Goal: Information Seeking & Learning: Learn about a topic

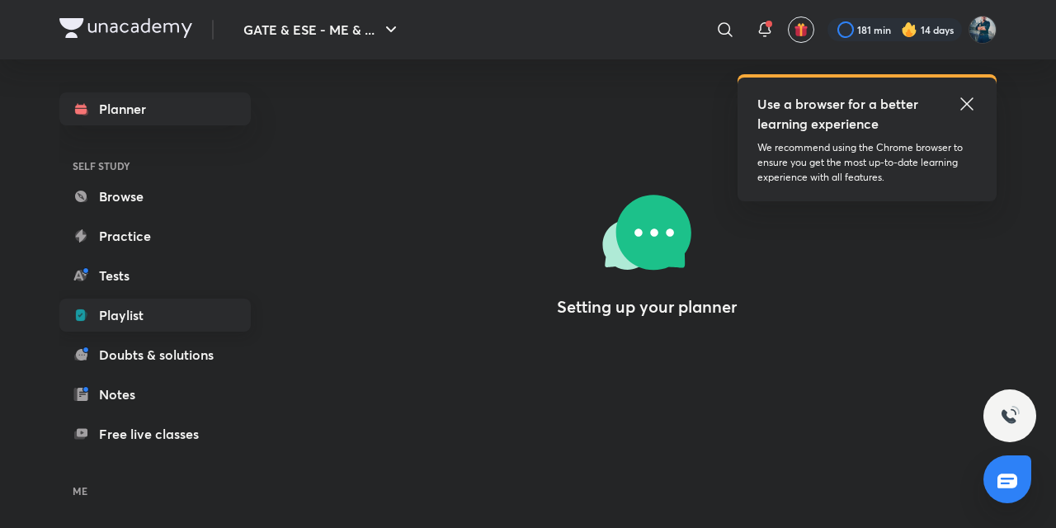
click at [119, 319] on link "Playlist" at bounding box center [154, 315] width 191 height 33
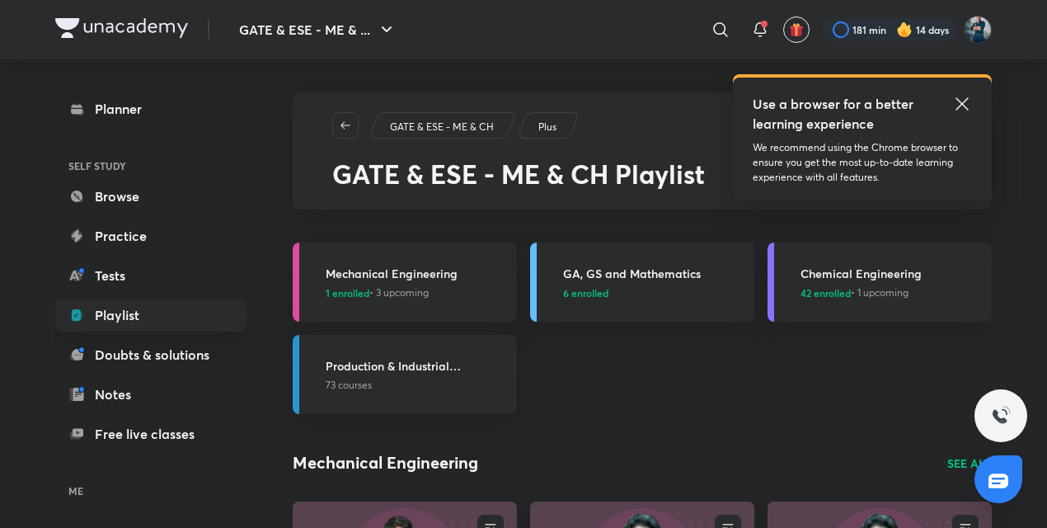
click at [959, 106] on icon at bounding box center [962, 103] width 12 height 12
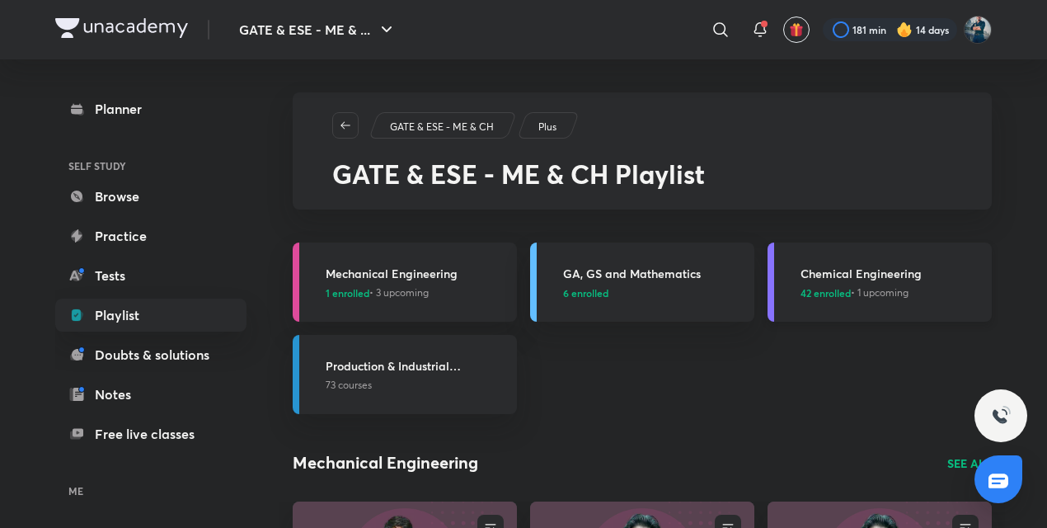
click at [839, 279] on h3 "Chemical Engineering" at bounding box center [891, 273] width 181 height 17
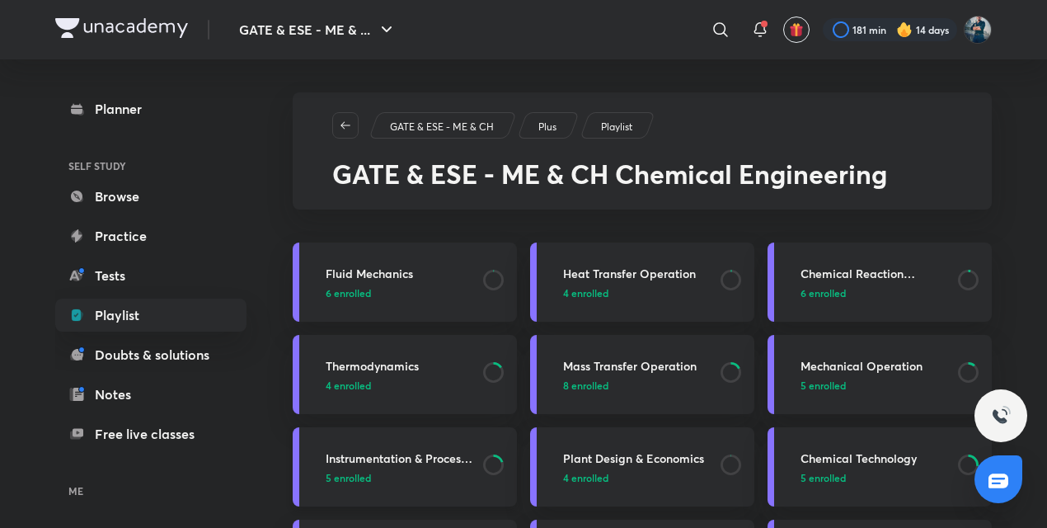
click at [441, 458] on h3 "Instrumentation & Process Control" at bounding box center [400, 457] width 148 height 17
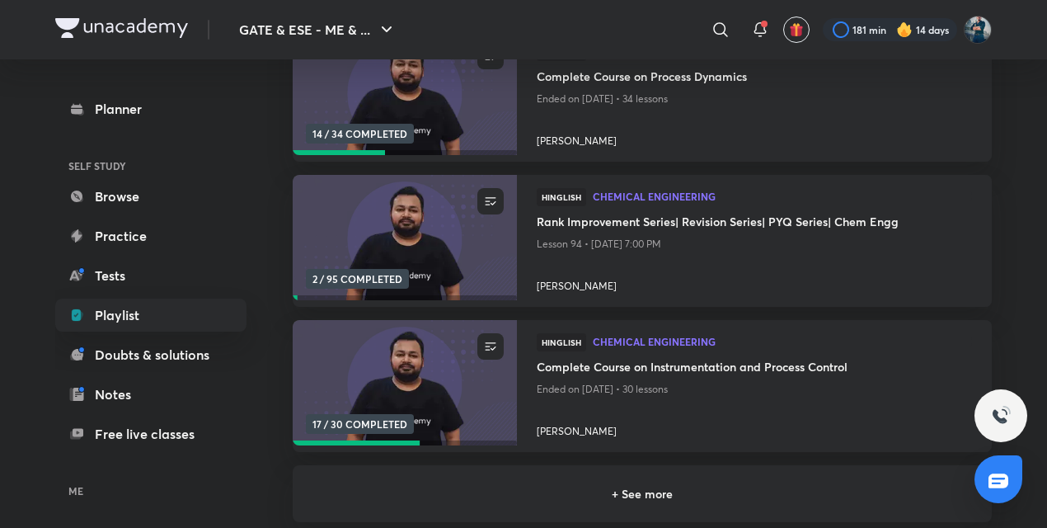
scroll to position [292, 0]
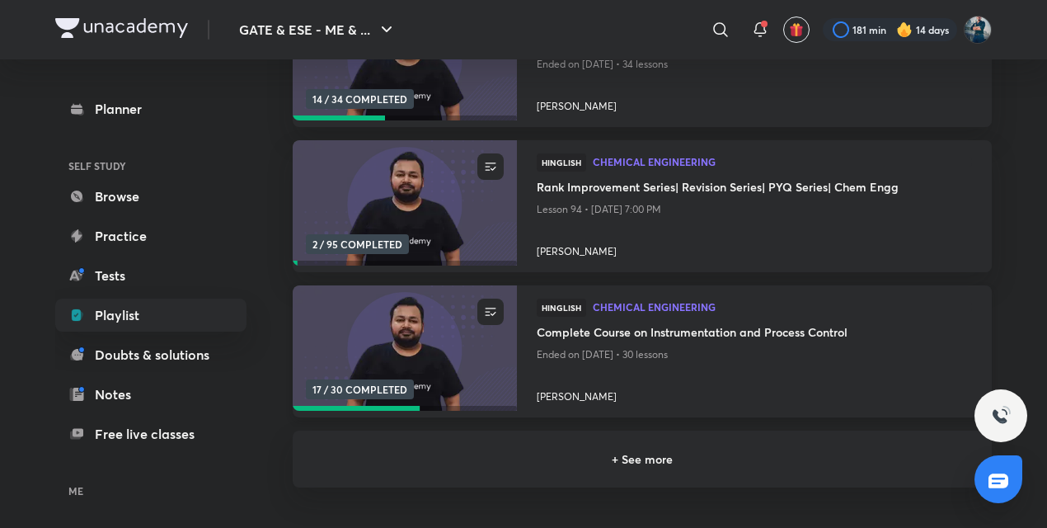
click at [635, 331] on h4 "Complete Course on Instrumentation and Process Control" at bounding box center [754, 333] width 435 height 21
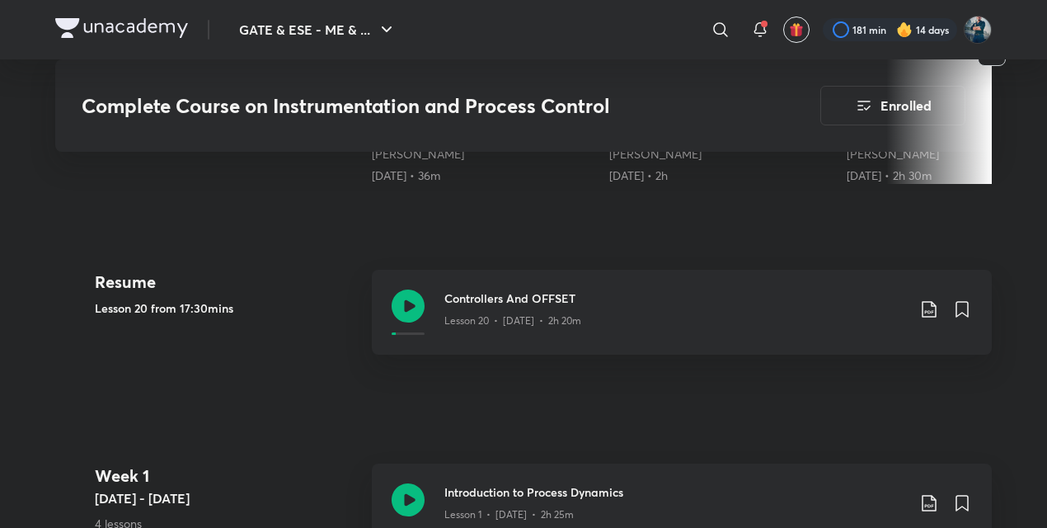
scroll to position [725, 0]
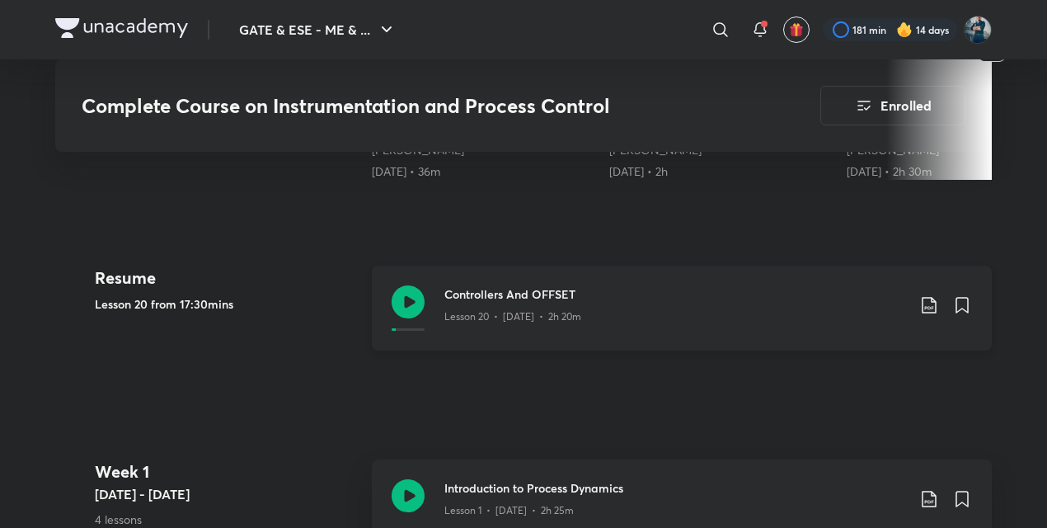
click at [409, 295] on icon at bounding box center [408, 301] width 33 height 33
